Goal: Information Seeking & Learning: Learn about a topic

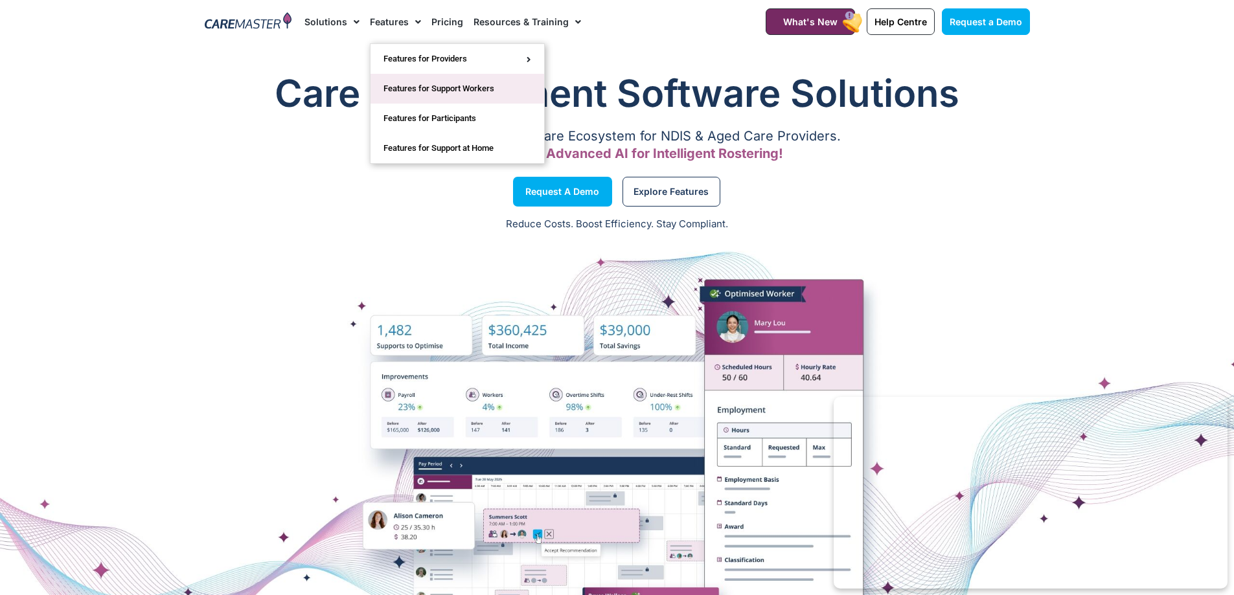
click at [400, 85] on link "Features for Support Workers" at bounding box center [457, 89] width 174 height 30
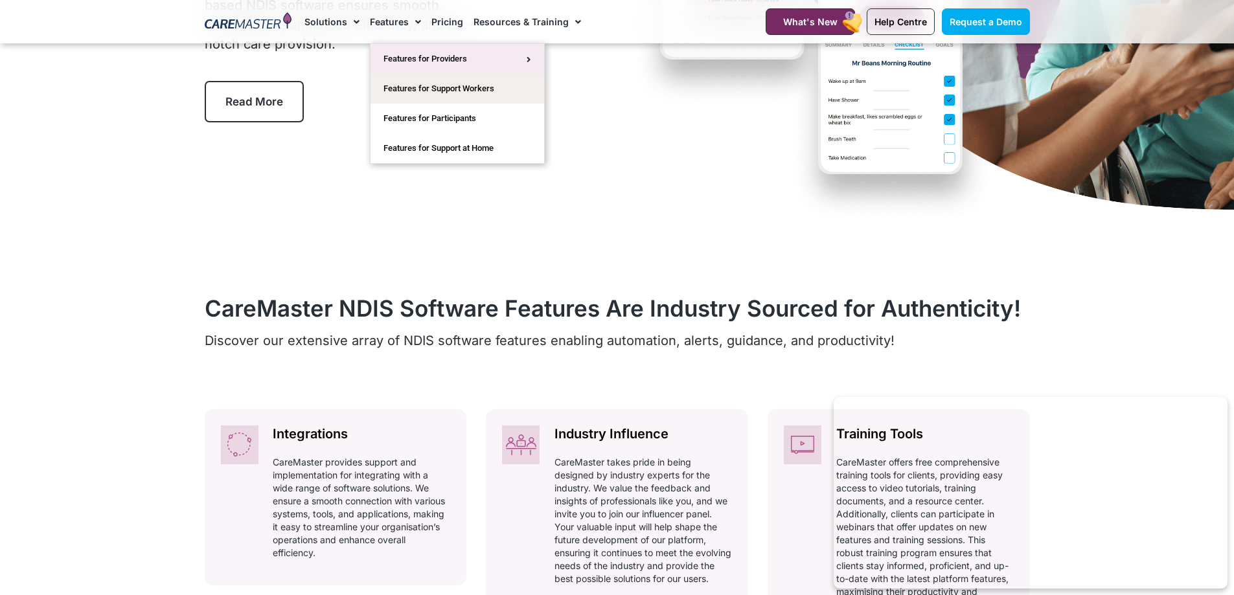
click at [405, 59] on link "Features for Providers" at bounding box center [457, 59] width 174 height 30
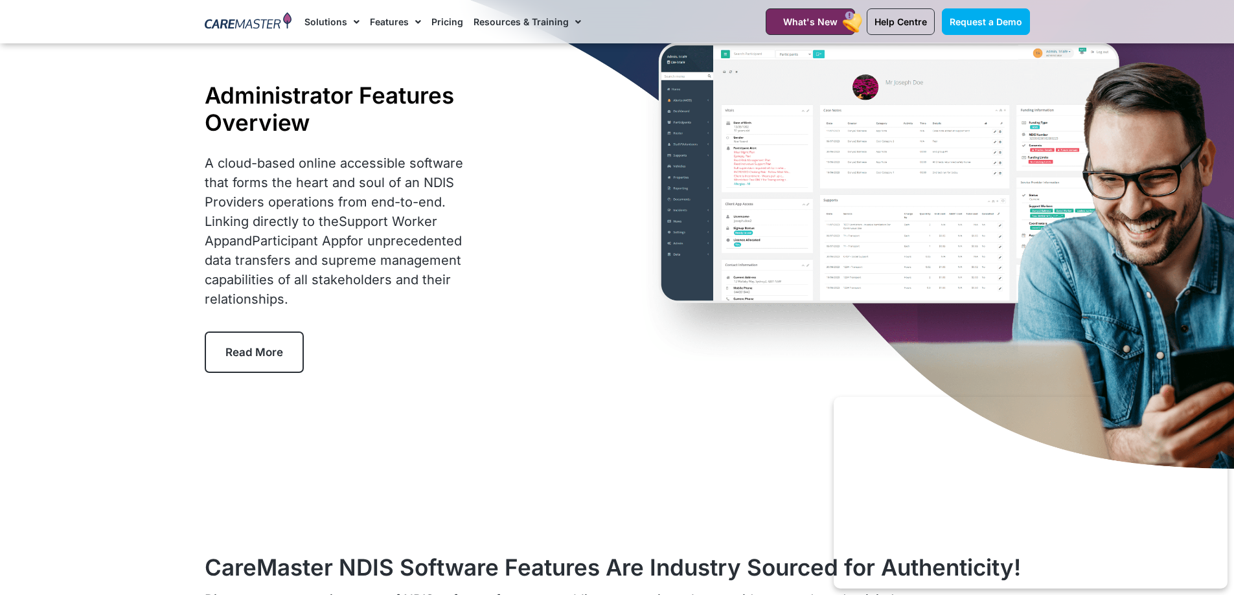
click at [266, 346] on span "Read More" at bounding box center [254, 352] width 58 height 13
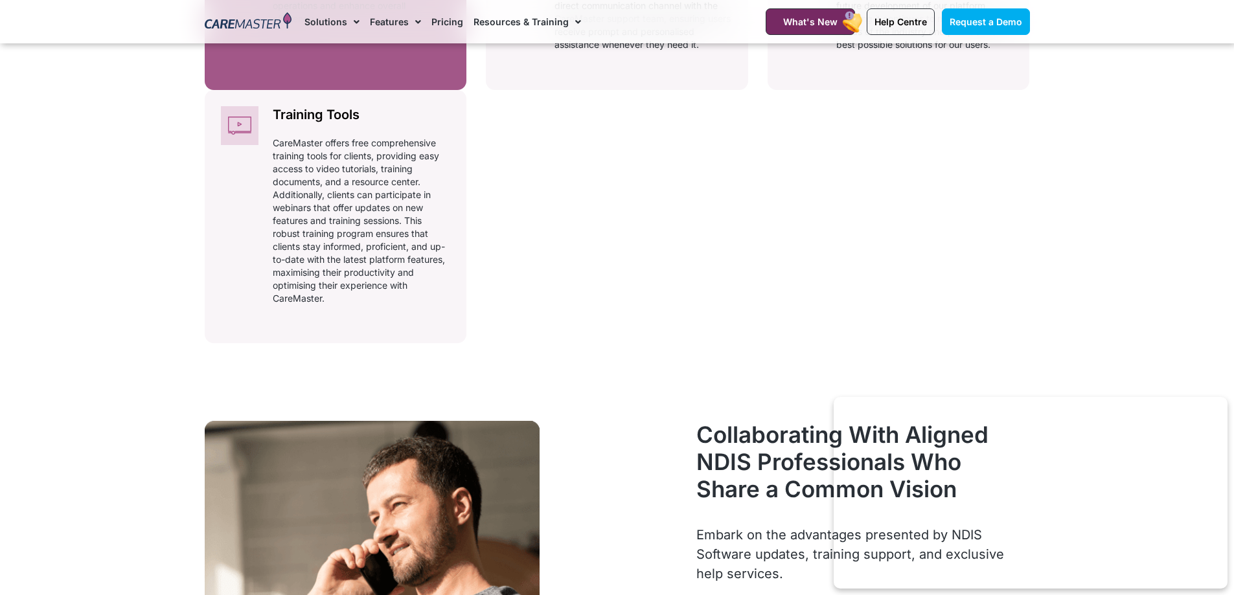
scroll to position [606, 0]
